Goal: Information Seeking & Learning: Learn about a topic

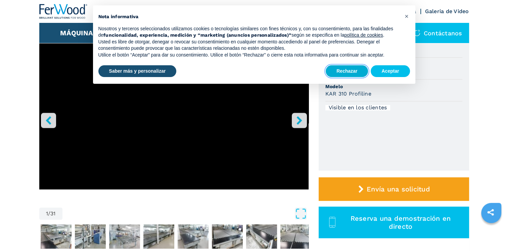
click at [355, 71] on button "Rechazar" at bounding box center [347, 71] width 42 height 12
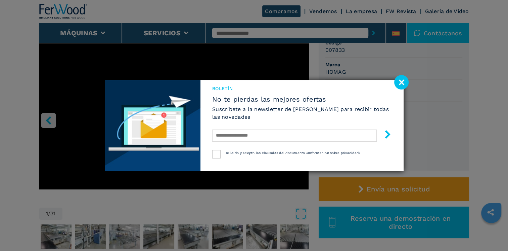
click at [401, 79] on image at bounding box center [401, 82] width 14 height 14
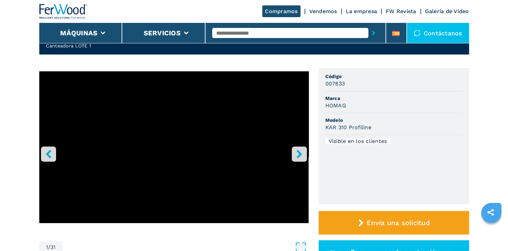
click at [298, 155] on icon "right-button" at bounding box center [299, 153] width 5 height 8
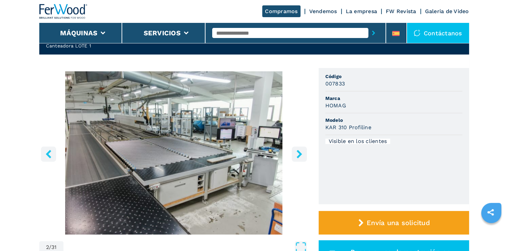
click at [299, 154] on icon "right-button" at bounding box center [299, 153] width 5 height 8
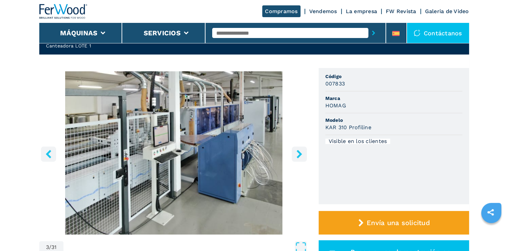
click at [299, 154] on icon "right-button" at bounding box center [299, 153] width 5 height 8
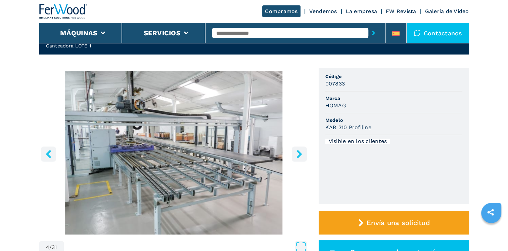
click at [299, 154] on icon "right-button" at bounding box center [299, 153] width 5 height 8
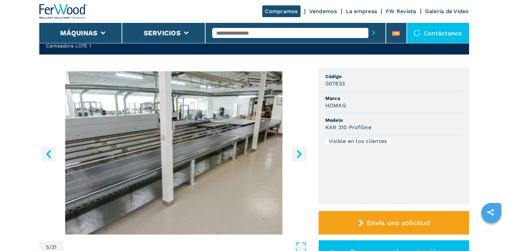
click at [299, 154] on icon "right-button" at bounding box center [299, 153] width 5 height 8
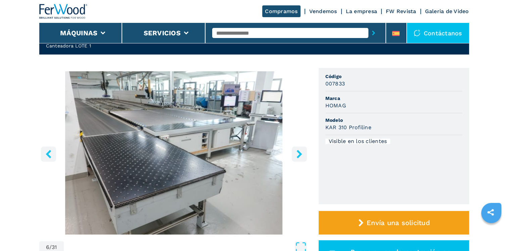
click at [299, 154] on icon "right-button" at bounding box center [299, 153] width 5 height 8
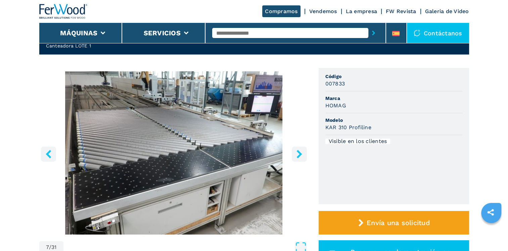
click at [299, 154] on icon "right-button" at bounding box center [299, 153] width 5 height 8
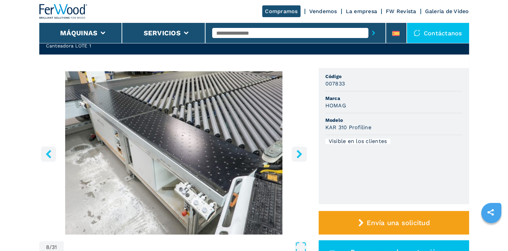
click at [299, 154] on icon "right-button" at bounding box center [299, 153] width 5 height 8
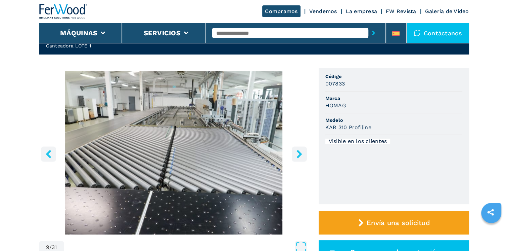
click at [299, 154] on icon "right-button" at bounding box center [299, 153] width 5 height 8
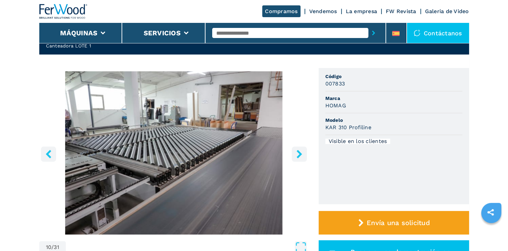
click at [299, 154] on icon "right-button" at bounding box center [299, 153] width 5 height 8
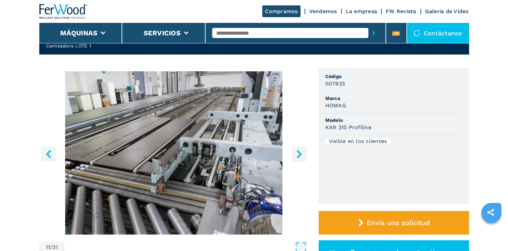
click at [299, 154] on icon "right-button" at bounding box center [299, 153] width 5 height 8
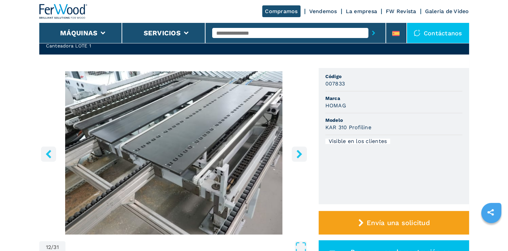
click at [299, 154] on icon "right-button" at bounding box center [299, 153] width 5 height 8
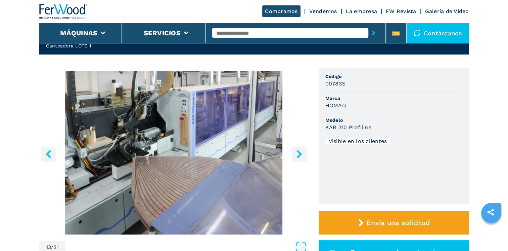
click at [299, 154] on icon "right-button" at bounding box center [299, 153] width 5 height 8
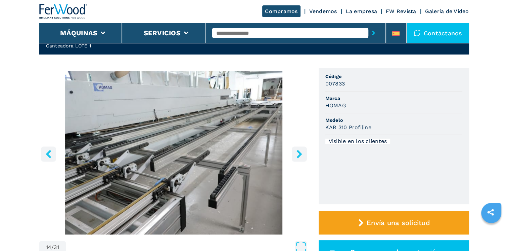
click at [299, 154] on icon "right-button" at bounding box center [299, 153] width 5 height 8
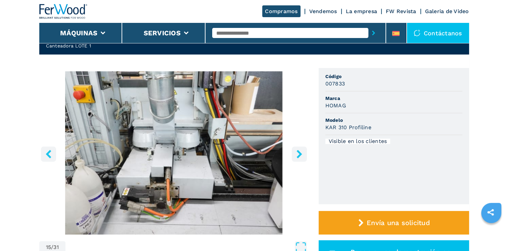
click at [299, 154] on icon "right-button" at bounding box center [299, 153] width 5 height 8
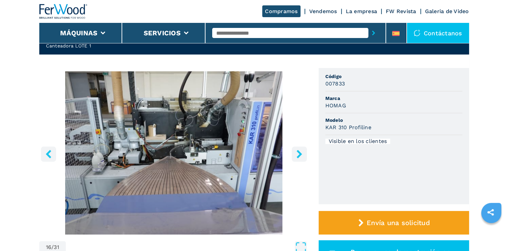
click at [299, 154] on icon "right-button" at bounding box center [299, 153] width 5 height 8
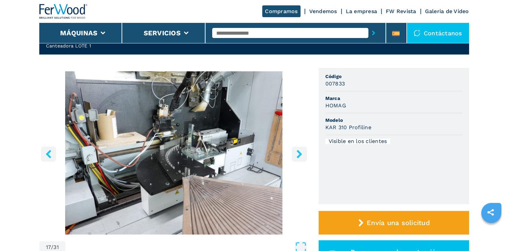
click at [299, 154] on icon "right-button" at bounding box center [299, 153] width 5 height 8
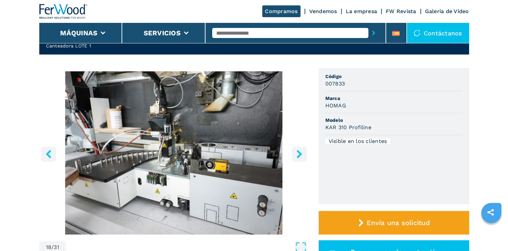
click at [299, 154] on icon "right-button" at bounding box center [299, 153] width 5 height 8
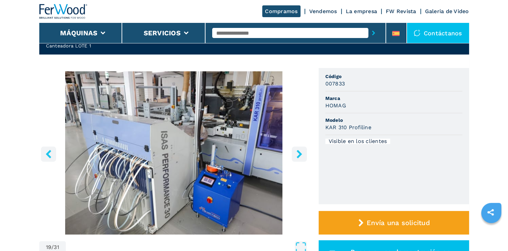
click at [299, 154] on icon "right-button" at bounding box center [299, 153] width 5 height 8
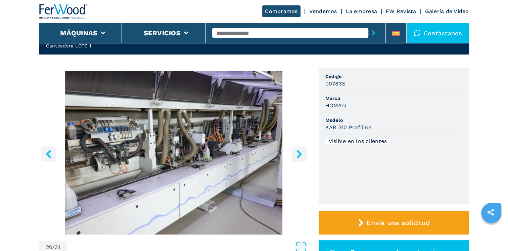
click at [299, 154] on icon "right-button" at bounding box center [299, 153] width 5 height 8
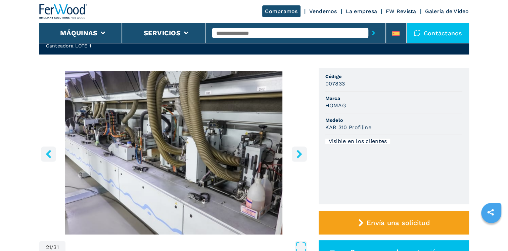
click at [299, 154] on icon "right-button" at bounding box center [299, 153] width 5 height 8
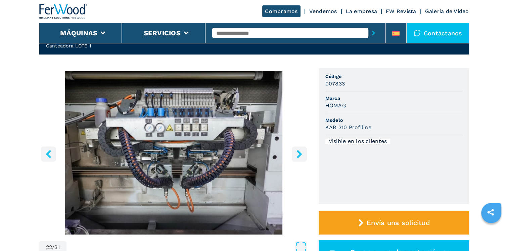
click at [299, 154] on icon "right-button" at bounding box center [299, 153] width 5 height 8
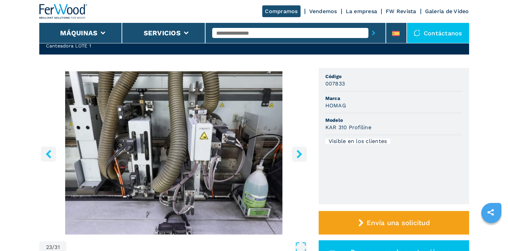
click at [299, 154] on icon "right-button" at bounding box center [299, 153] width 5 height 8
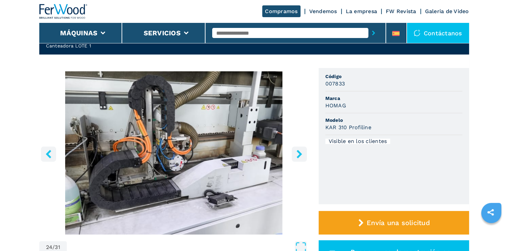
click at [299, 154] on icon "right-button" at bounding box center [299, 153] width 5 height 8
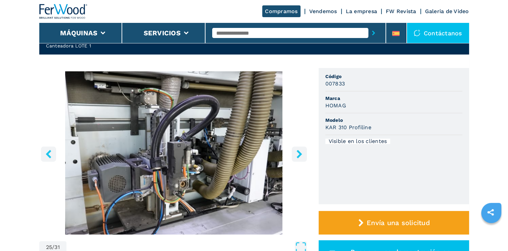
click at [299, 154] on icon "right-button" at bounding box center [299, 153] width 5 height 8
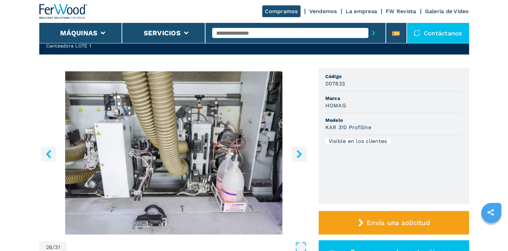
click at [299, 154] on icon "right-button" at bounding box center [299, 153] width 5 height 8
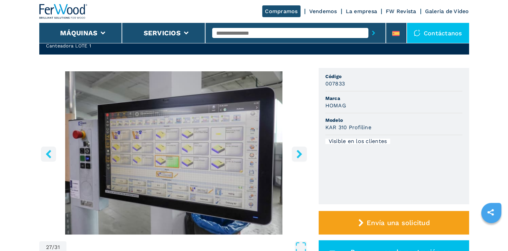
click at [299, 154] on icon "right-button" at bounding box center [299, 153] width 5 height 8
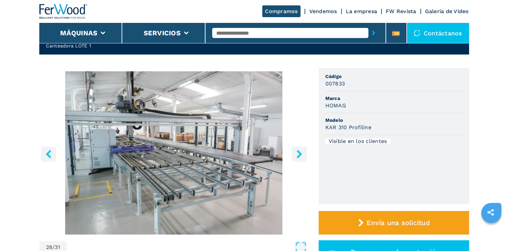
click at [299, 154] on icon "right-button" at bounding box center [299, 153] width 5 height 8
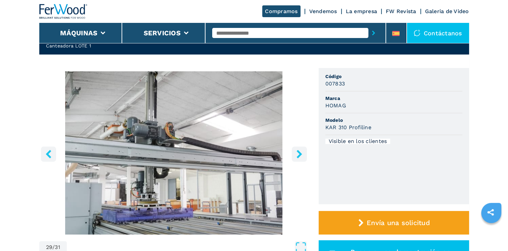
click at [299, 154] on icon "right-button" at bounding box center [299, 153] width 5 height 8
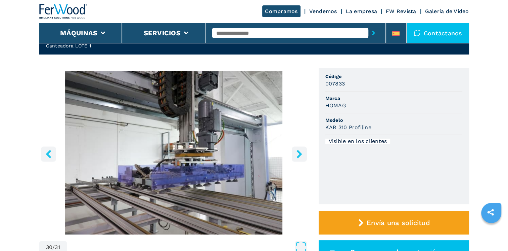
click at [299, 154] on icon "right-button" at bounding box center [299, 153] width 5 height 8
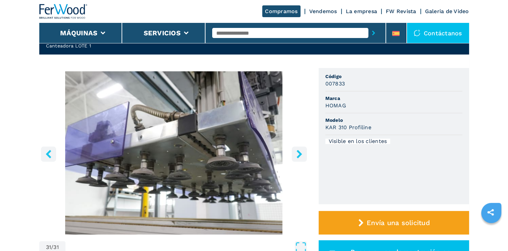
click at [299, 154] on icon "right-button" at bounding box center [299, 153] width 5 height 8
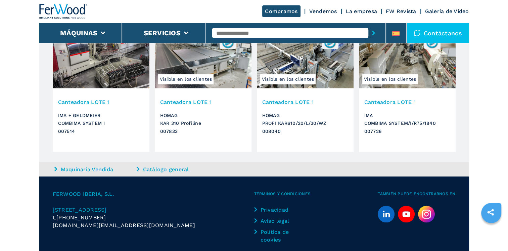
scroll to position [1172, 0]
